Goal: Transaction & Acquisition: Subscribe to service/newsletter

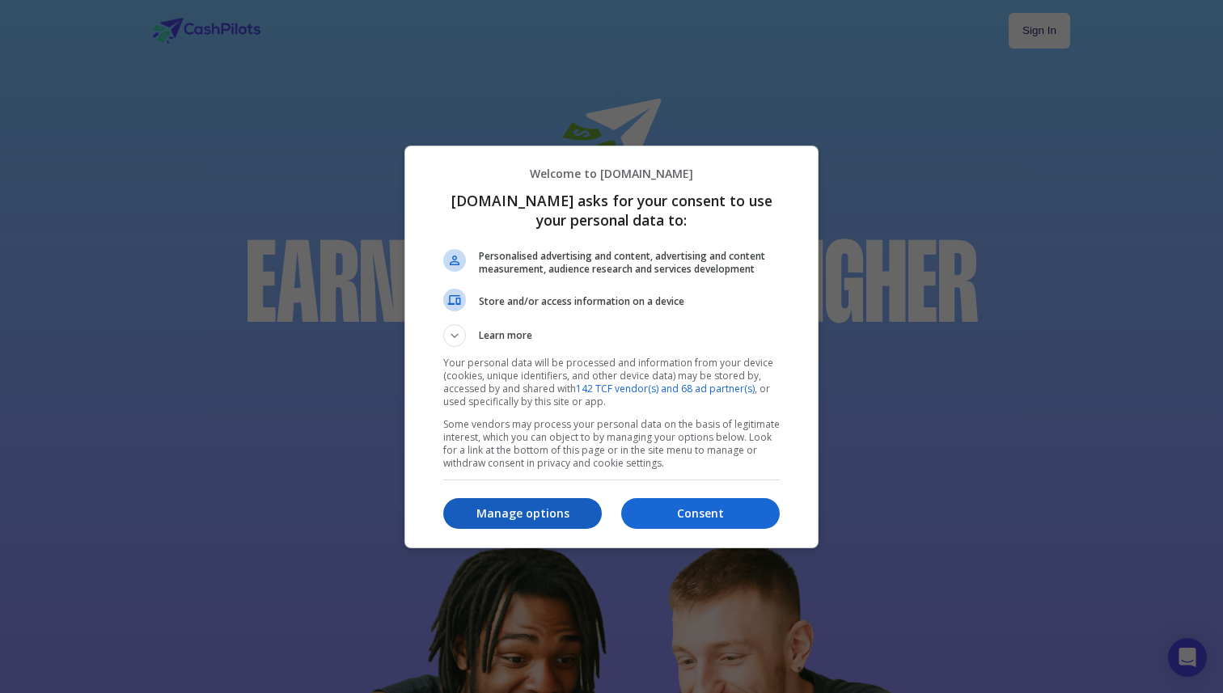
click at [557, 511] on p "Manage options" at bounding box center [522, 513] width 159 height 16
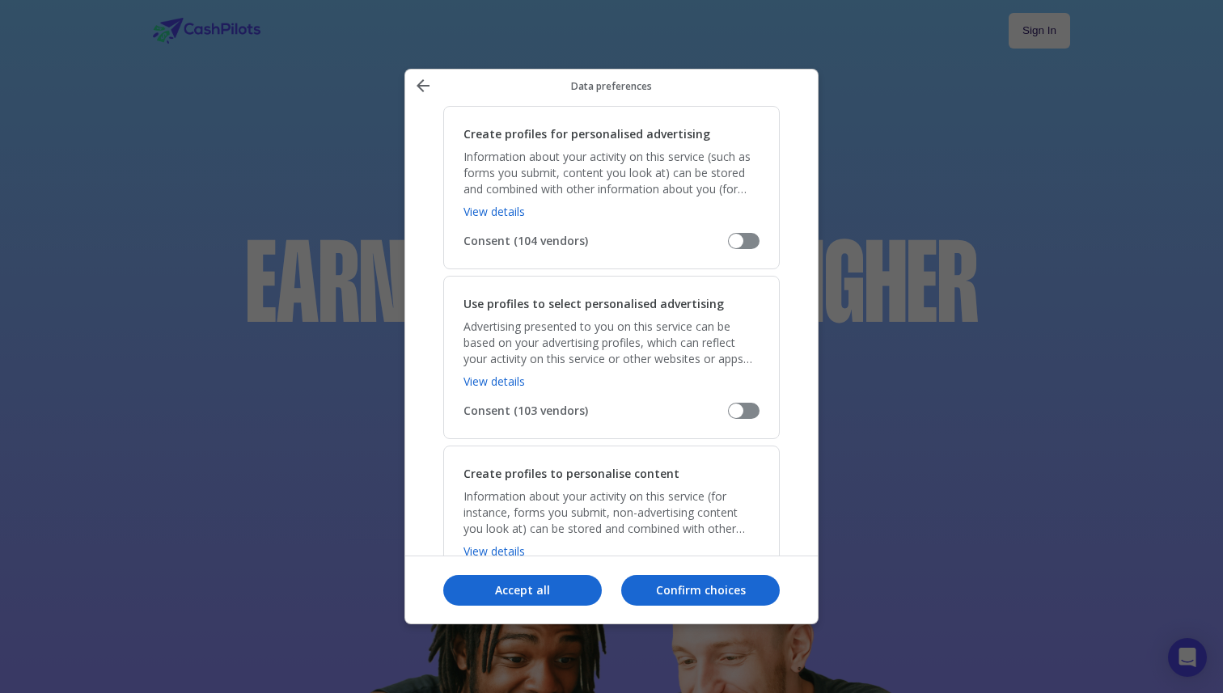
scroll to position [278, 0]
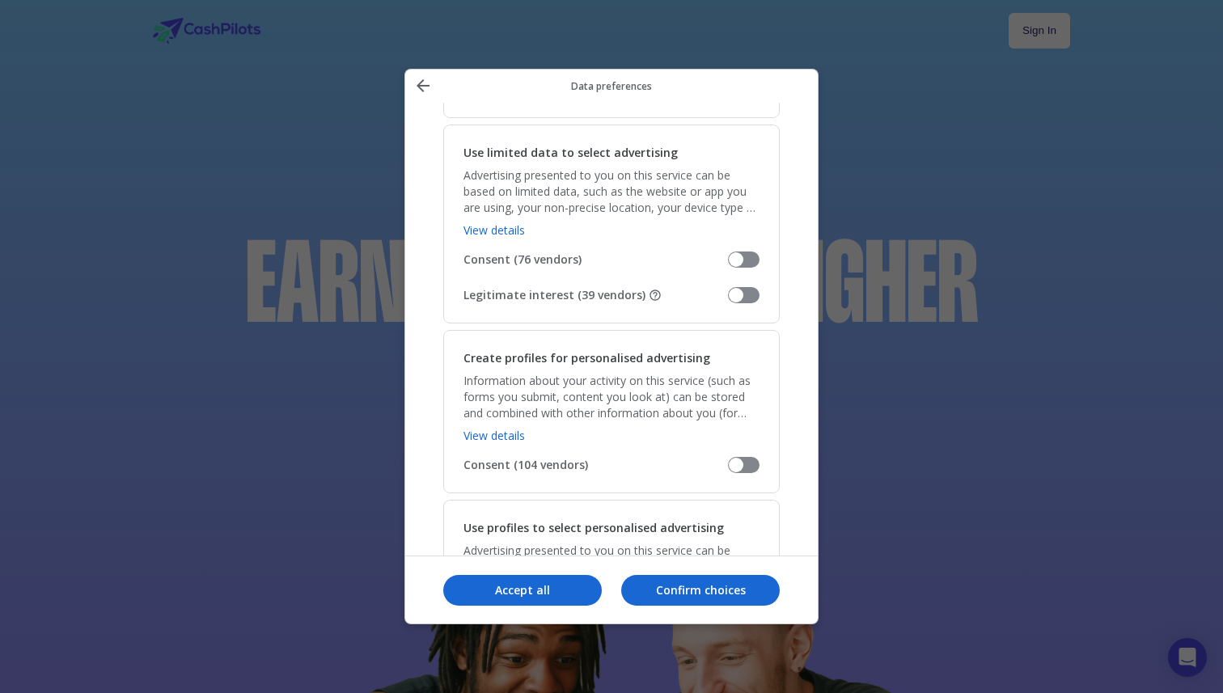
click at [743, 283] on div "Use limited data to select advertising Advertising presented to you on this ser…" at bounding box center [611, 224] width 336 height 199
click at [740, 290] on span "Manage your data" at bounding box center [744, 295] width 32 height 16
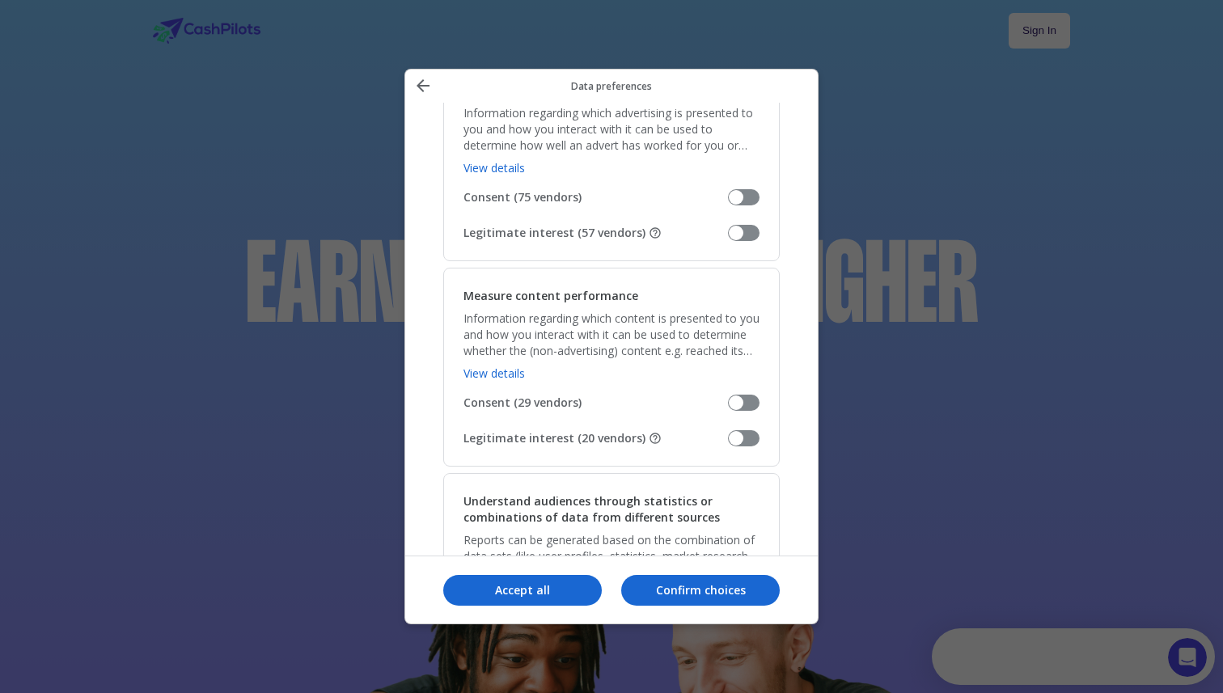
scroll to position [0, 0]
click at [738, 220] on div "Measure advertising performance Information regarding which advertising is pres…" at bounding box center [611, 161] width 336 height 199
click at [738, 233] on span "Manage your data" at bounding box center [744, 233] width 32 height 16
click at [742, 442] on span "Manage your data" at bounding box center [744, 438] width 32 height 16
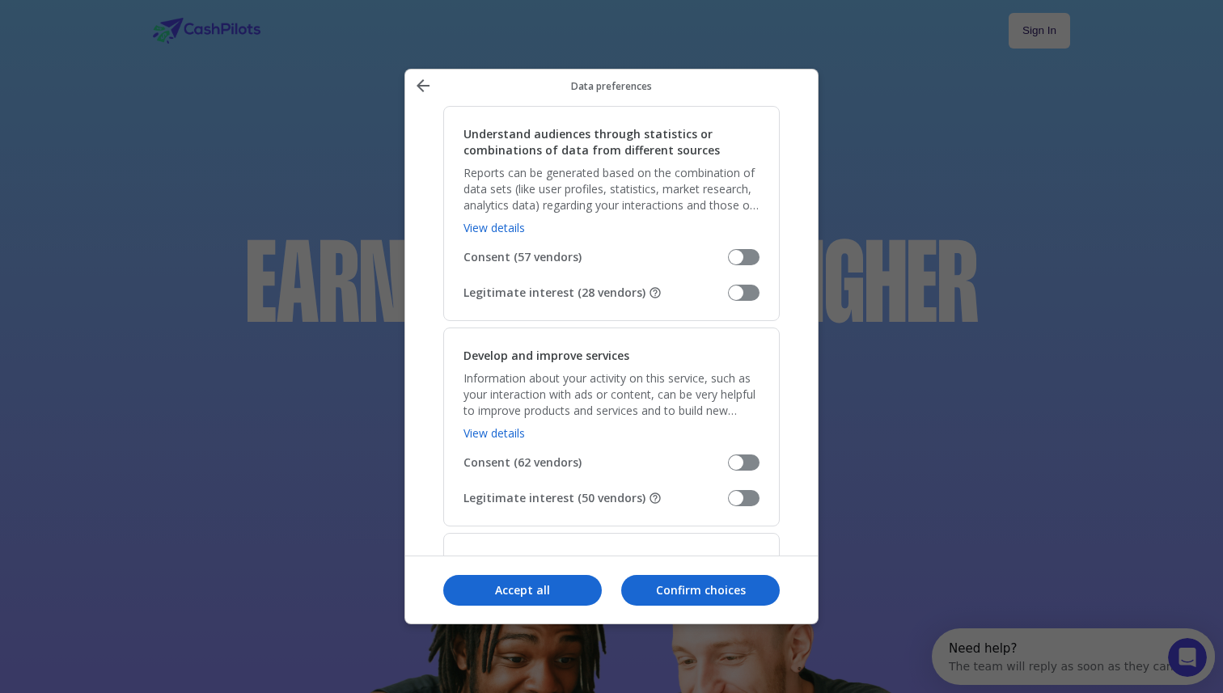
scroll to position [1609, 0]
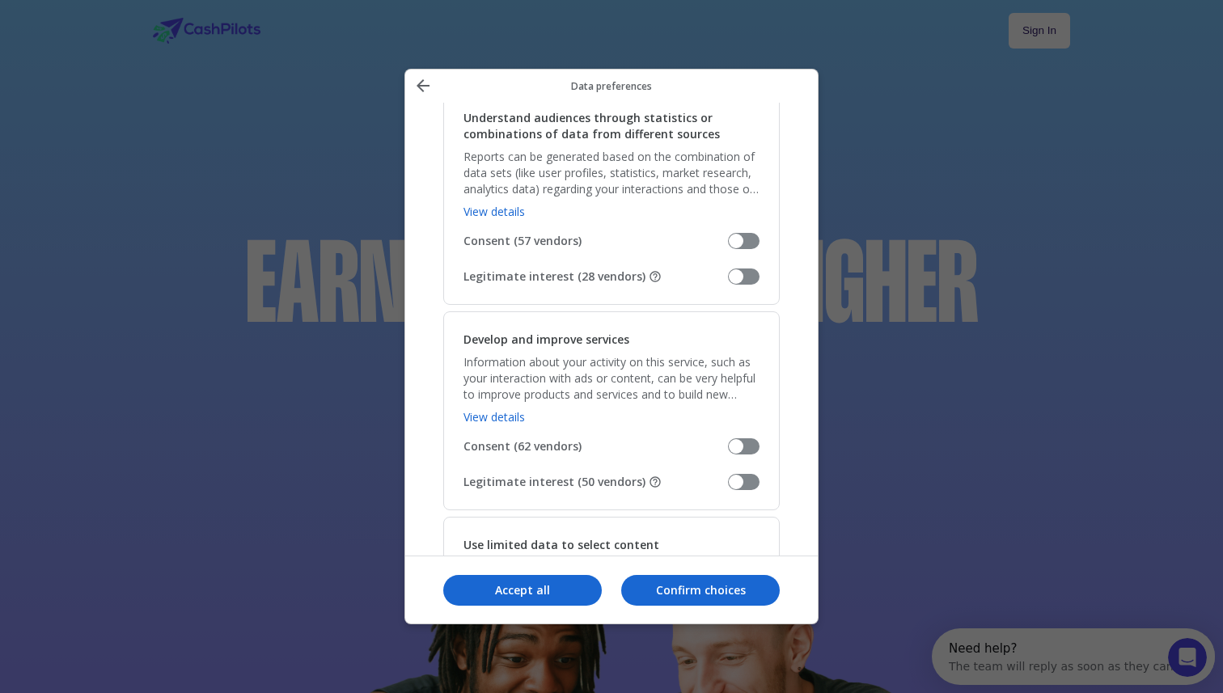
click at [737, 276] on span "Manage your data" at bounding box center [744, 277] width 32 height 16
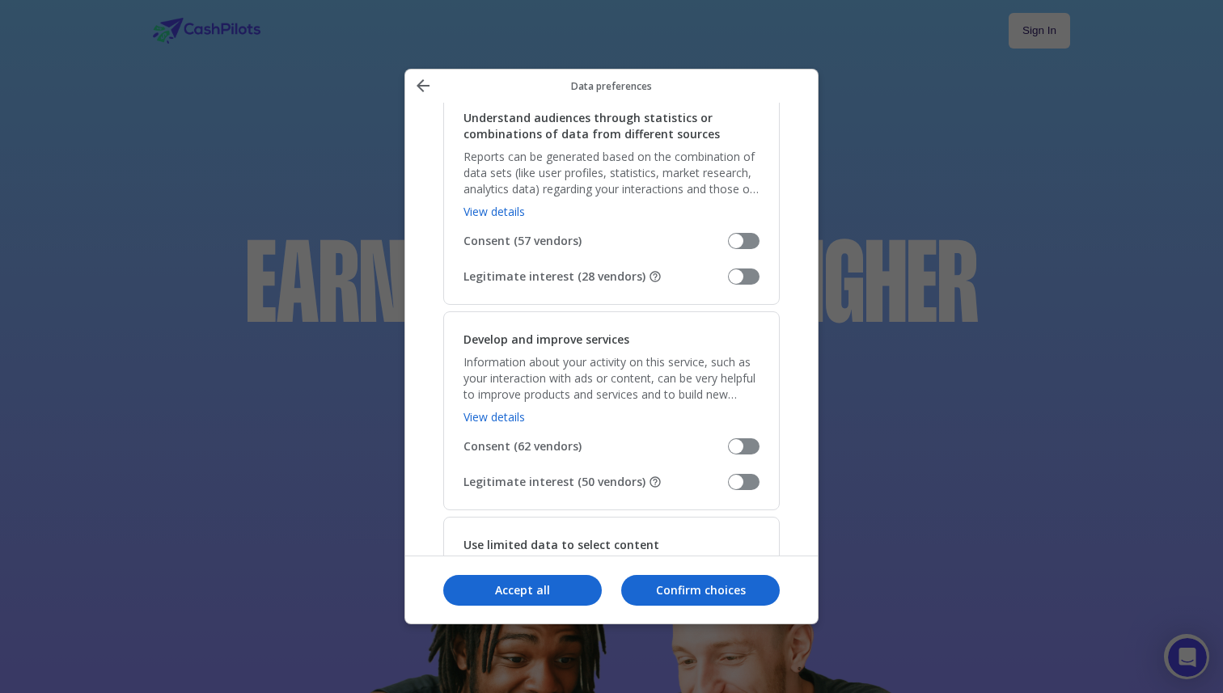
click at [741, 485] on span "Manage your data" at bounding box center [744, 482] width 32 height 16
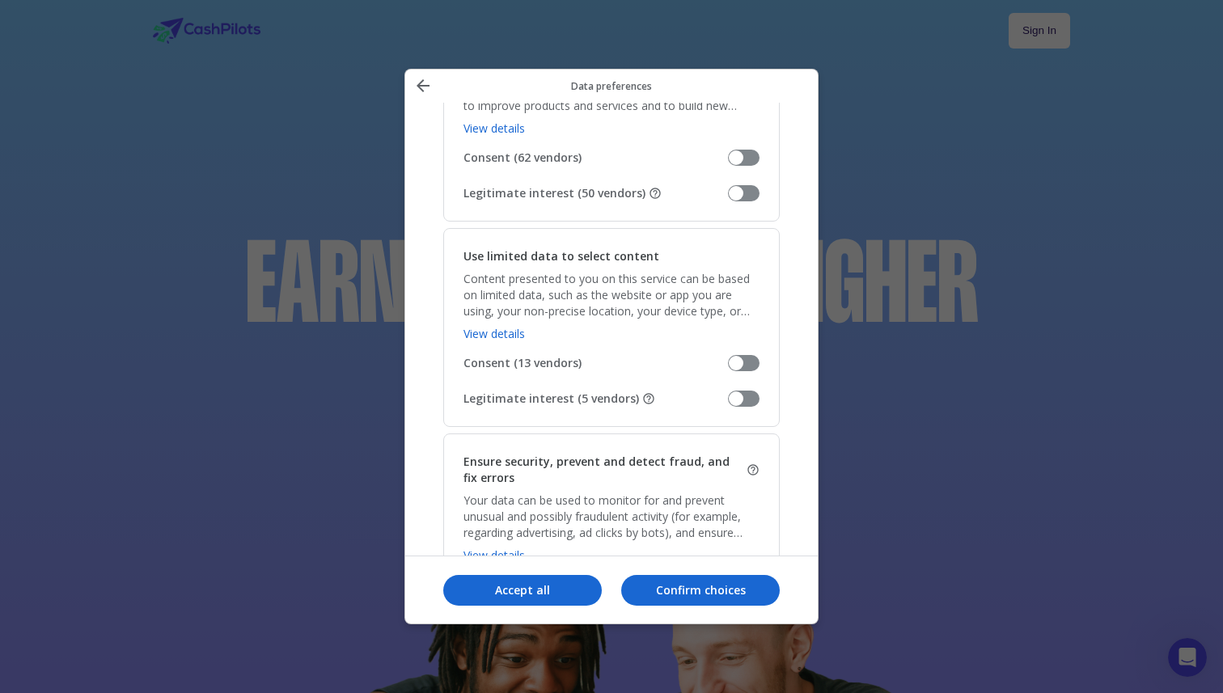
click at [742, 397] on span "Manage your data" at bounding box center [744, 399] width 32 height 16
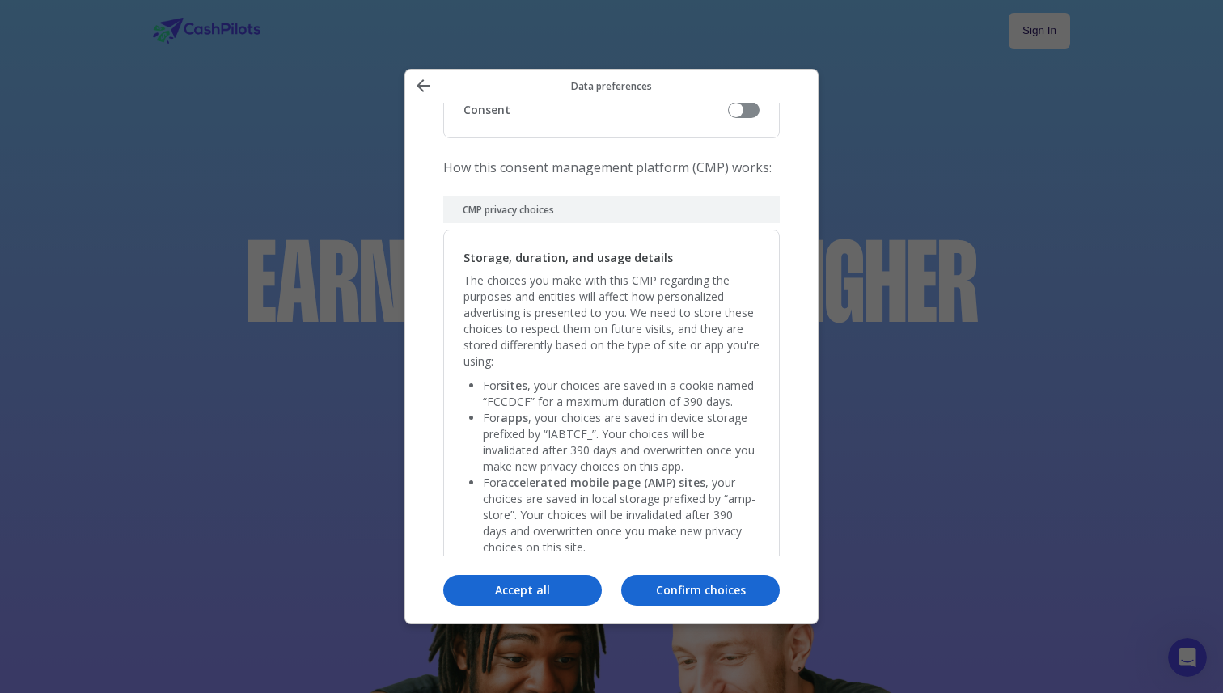
scroll to position [3335, 0]
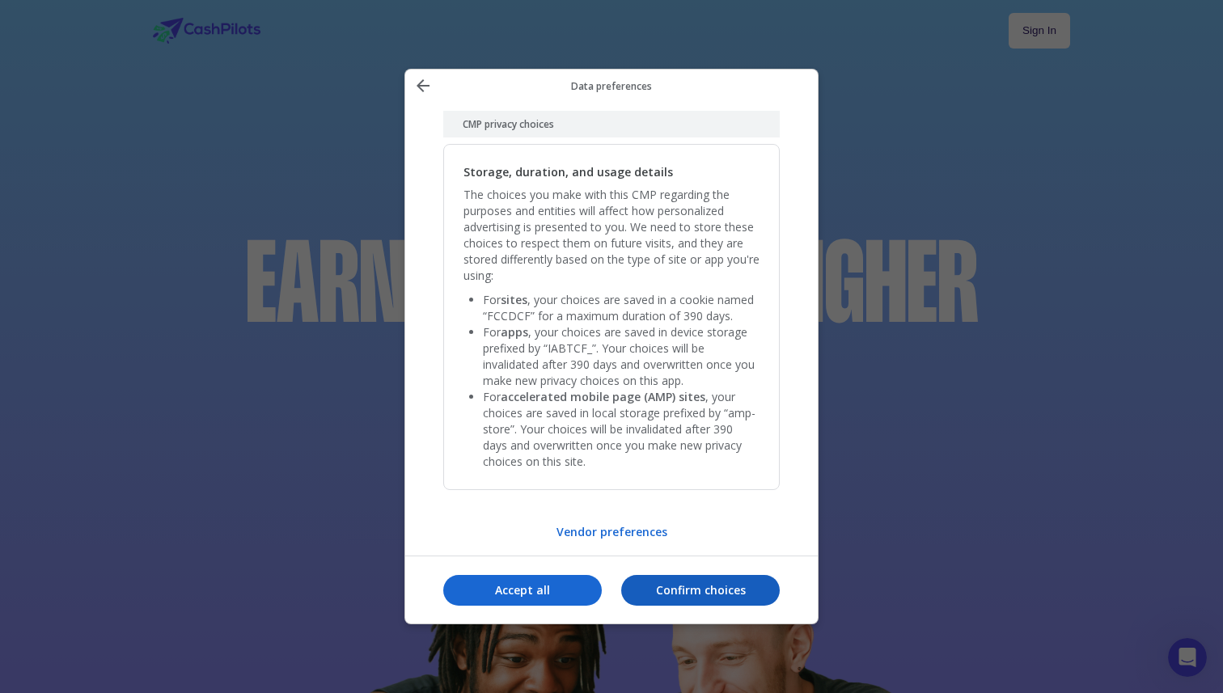
click at [658, 600] on button "Confirm choices" at bounding box center [700, 590] width 159 height 31
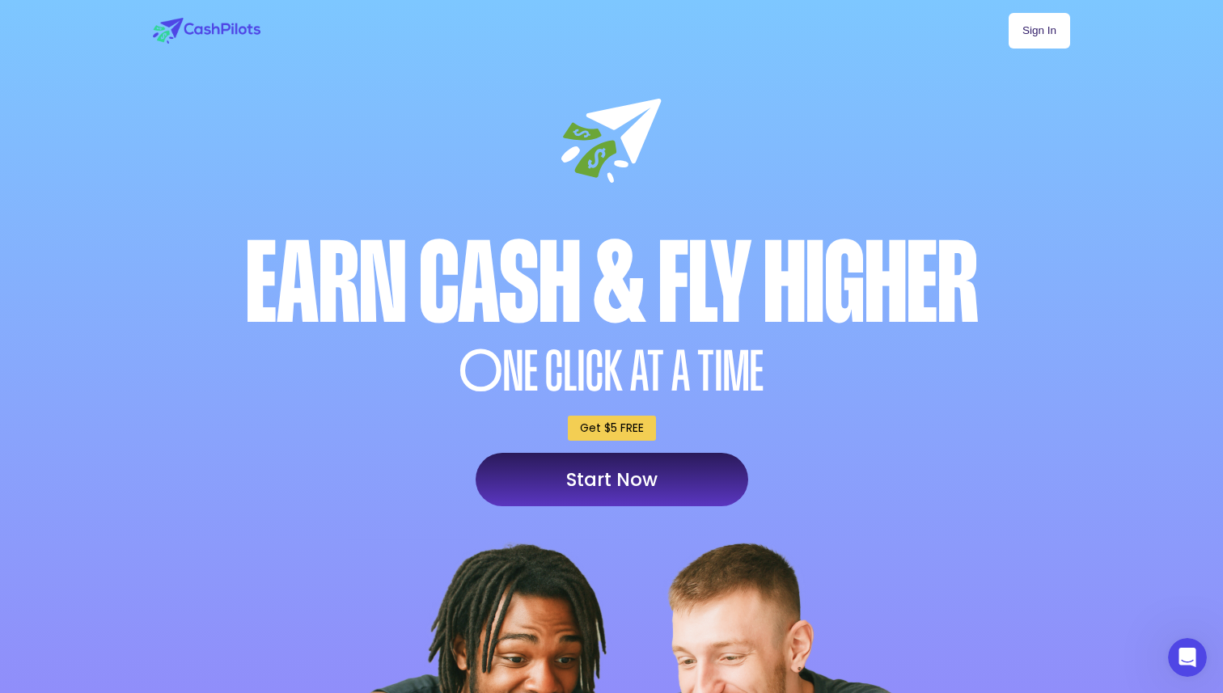
scroll to position [0, 0]
click at [746, 83] on div "Sign In Earn Cash & Fly higher O NE CLICK AT A TIME Get $5 FREE Start Now" at bounding box center [611, 490] width 954 height 981
click at [670, 503] on link "Start Now" at bounding box center [612, 479] width 273 height 53
